Goal: Task Accomplishment & Management: Manage account settings

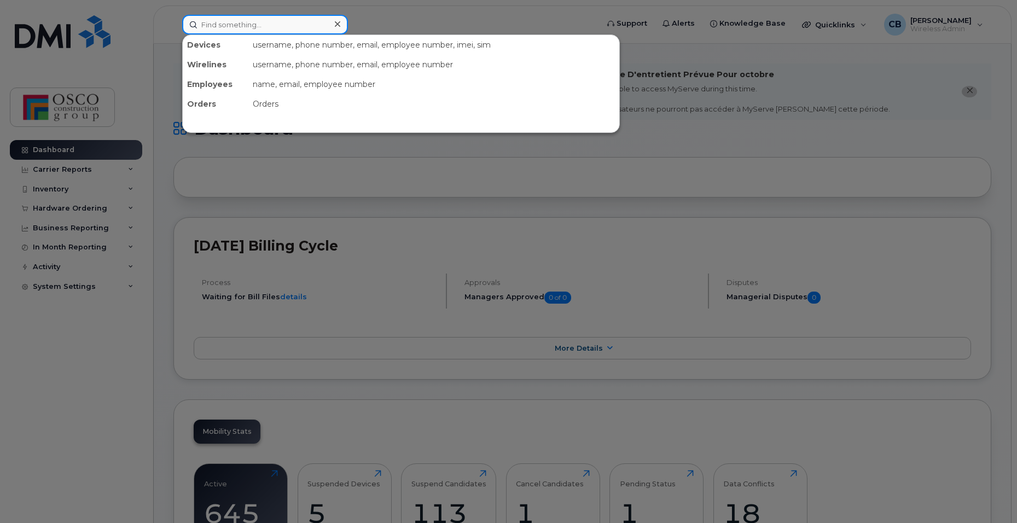
click at [234, 18] on input at bounding box center [265, 25] width 166 height 20
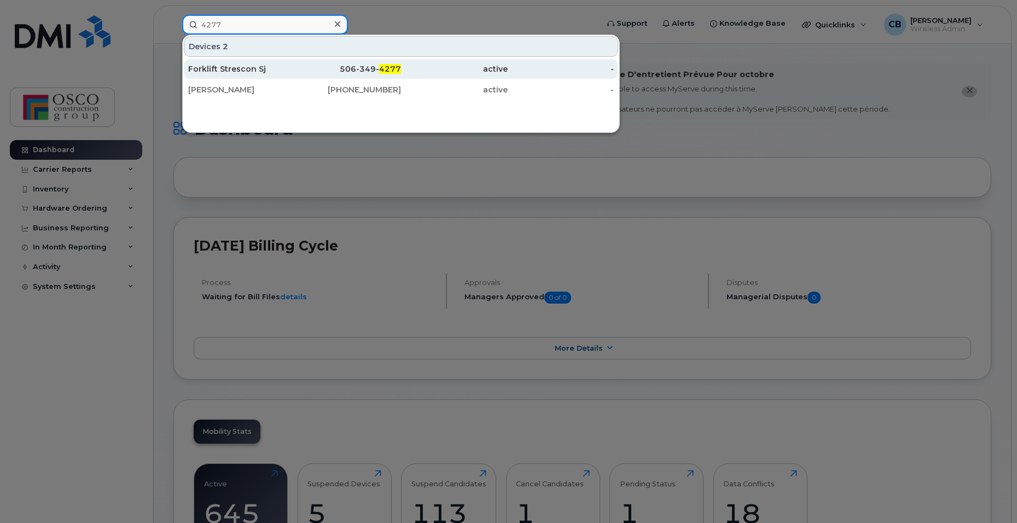
type input "4277"
click at [240, 71] on div "Forklift Strescon Sj" at bounding box center [241, 68] width 107 height 11
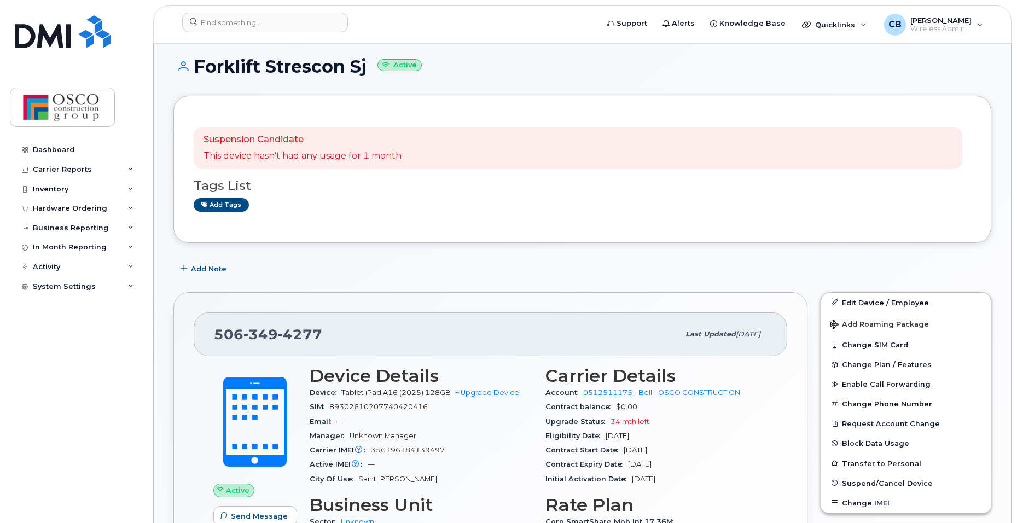
scroll to position [55, 0]
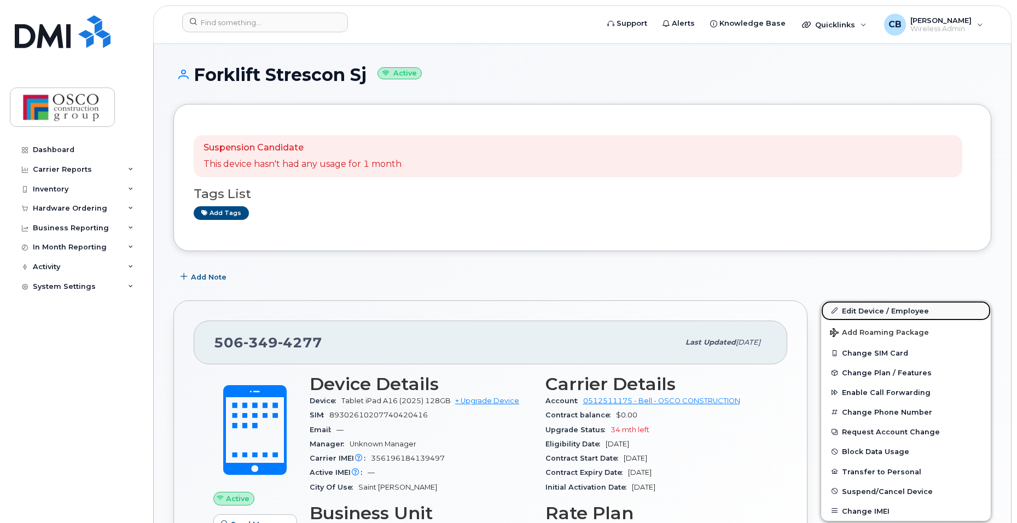
click at [875, 306] on link "Edit Device / Employee" at bounding box center [906, 311] width 170 height 20
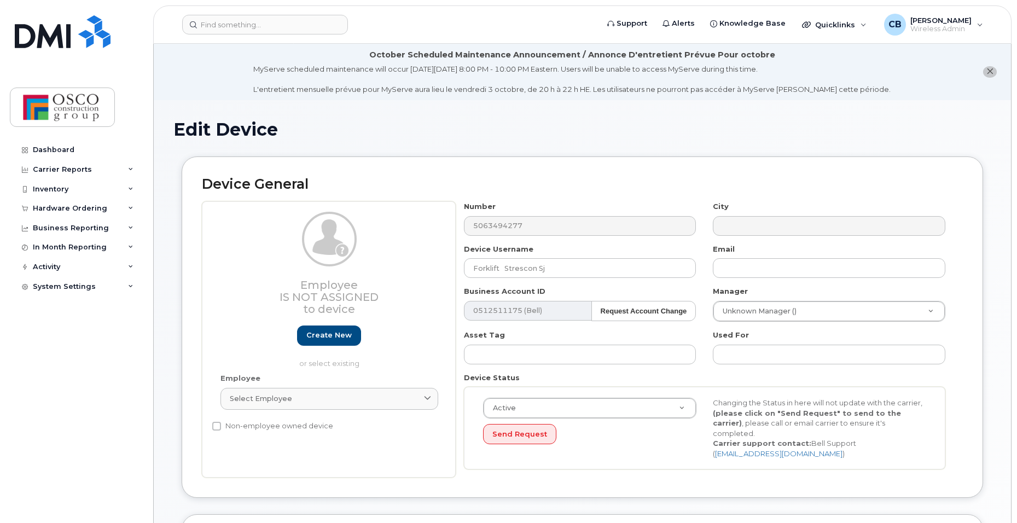
select select "3776557"
select select "3776558"
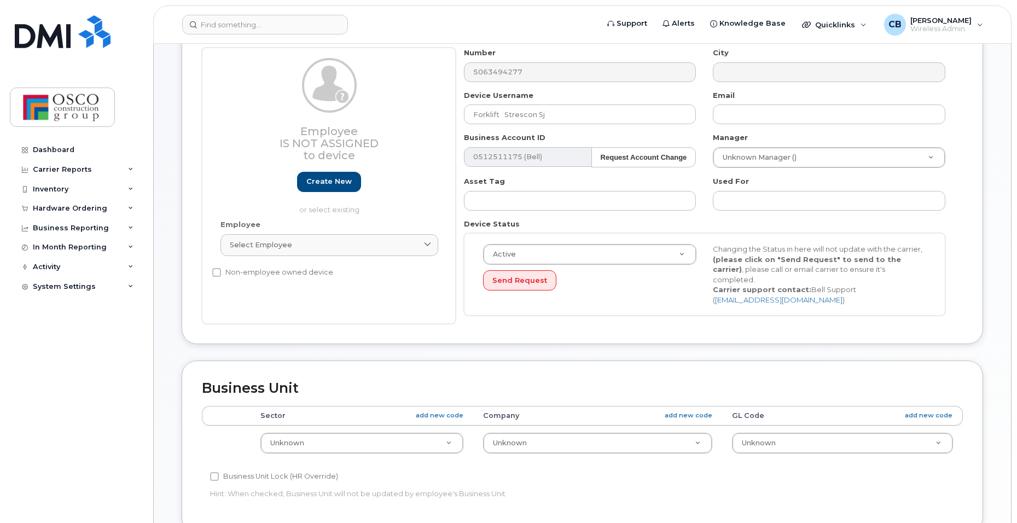
scroll to position [164, 0]
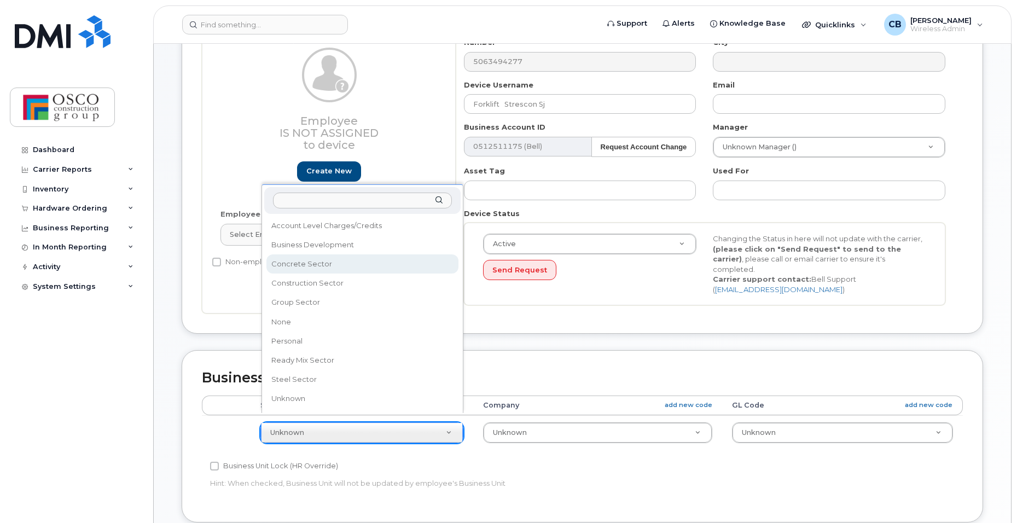
select select "3776581"
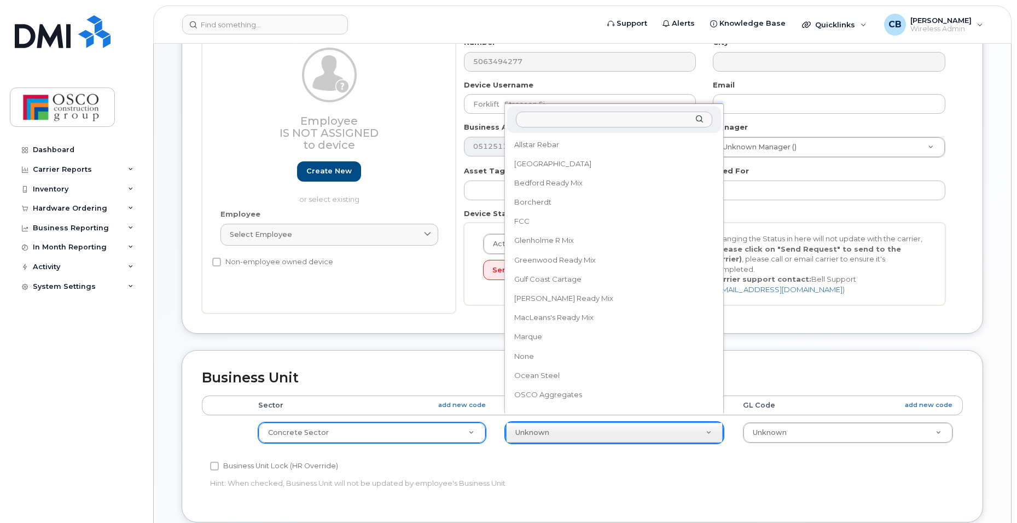
scroll to position [202, 0]
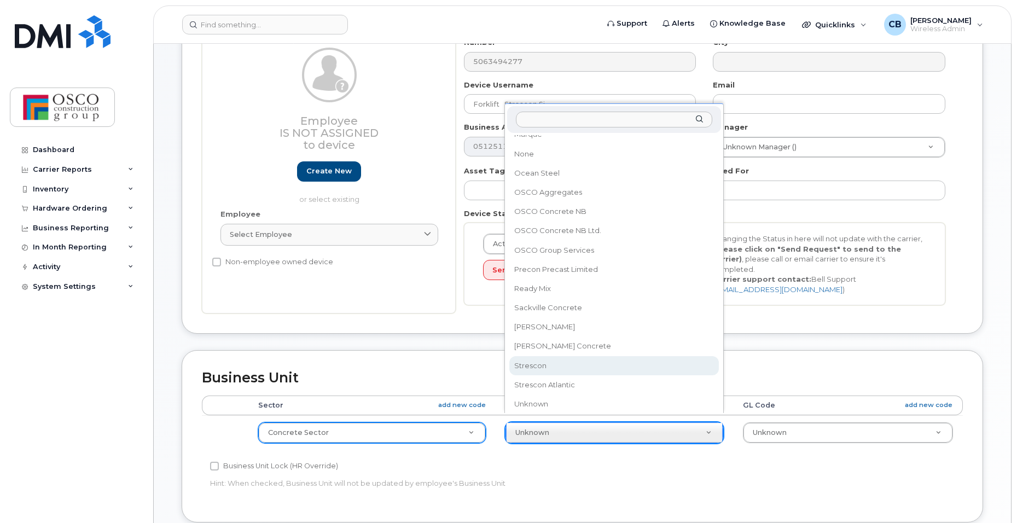
select select "3776590"
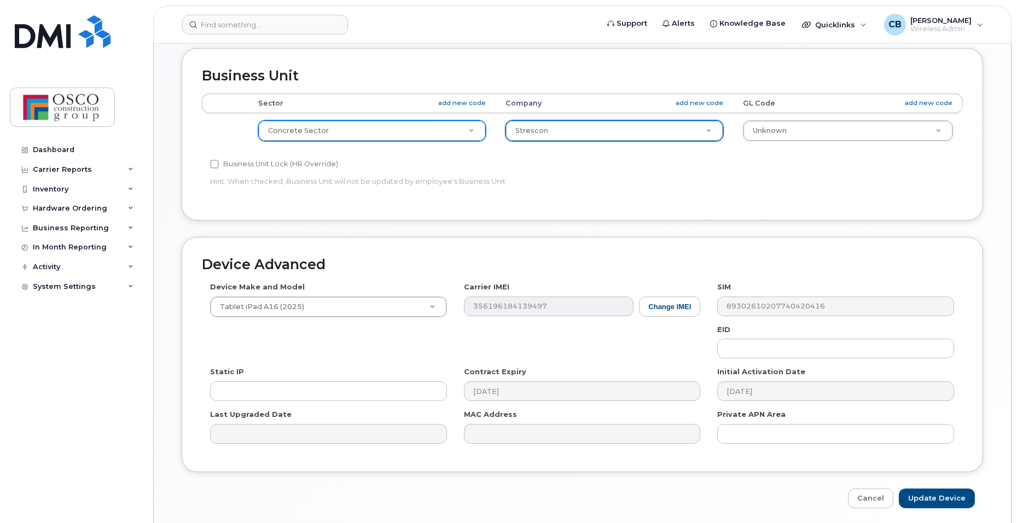
scroll to position [492, 0]
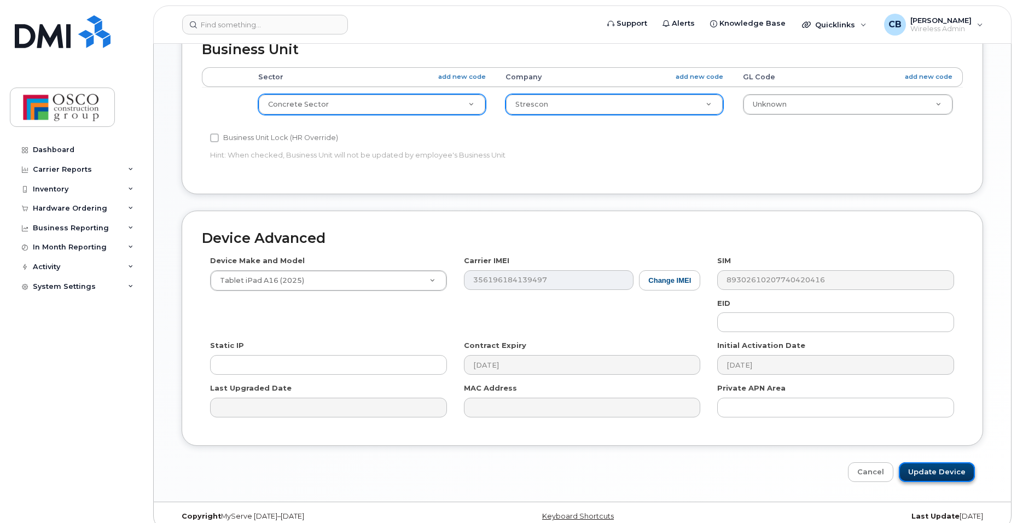
click at [925, 462] on input "Update Device" at bounding box center [937, 472] width 76 height 20
type input "Saving..."
